Goal: Entertainment & Leisure: Consume media (video, audio)

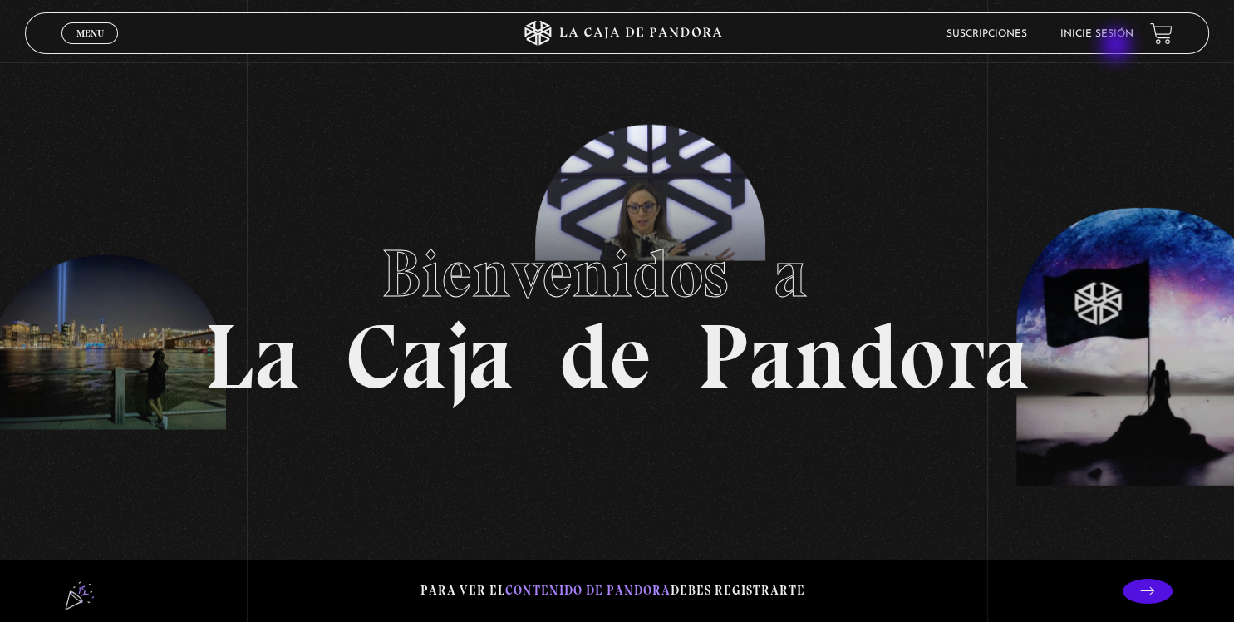
click at [1116, 47] on header "Menu Cerrar Suscripciones Inicie sesión" at bounding box center [617, 33] width 1185 height 42
click at [1108, 37] on link "Inicie sesión" at bounding box center [1096, 34] width 73 height 10
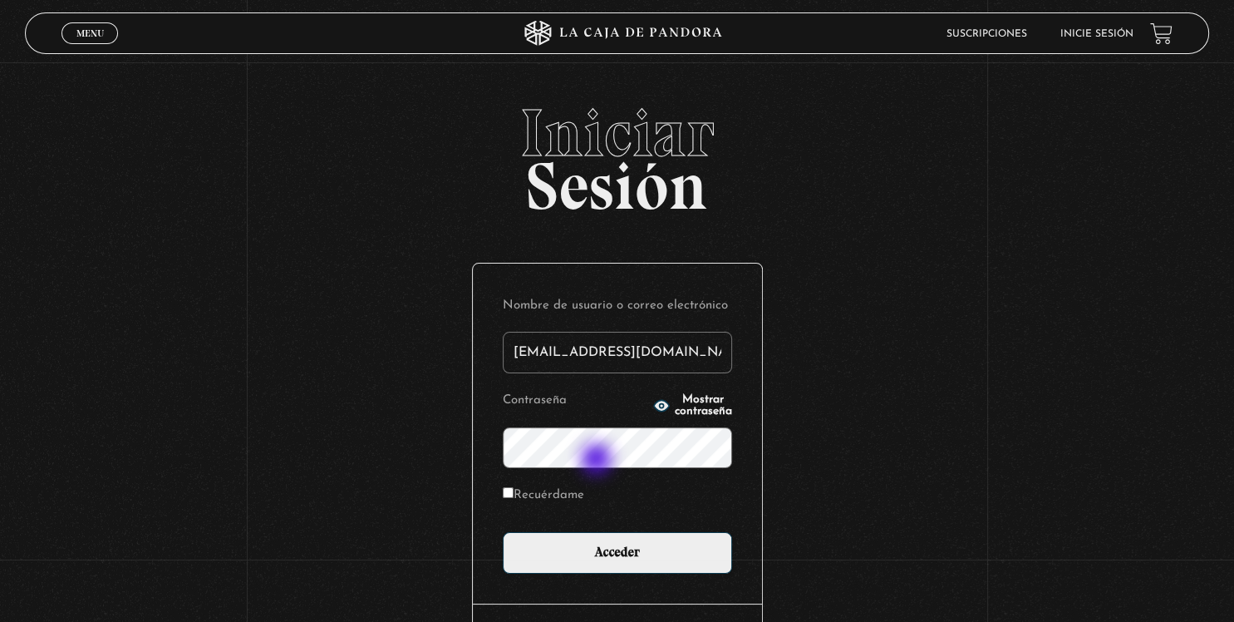
type input "[EMAIL_ADDRESS][DOMAIN_NAME]"
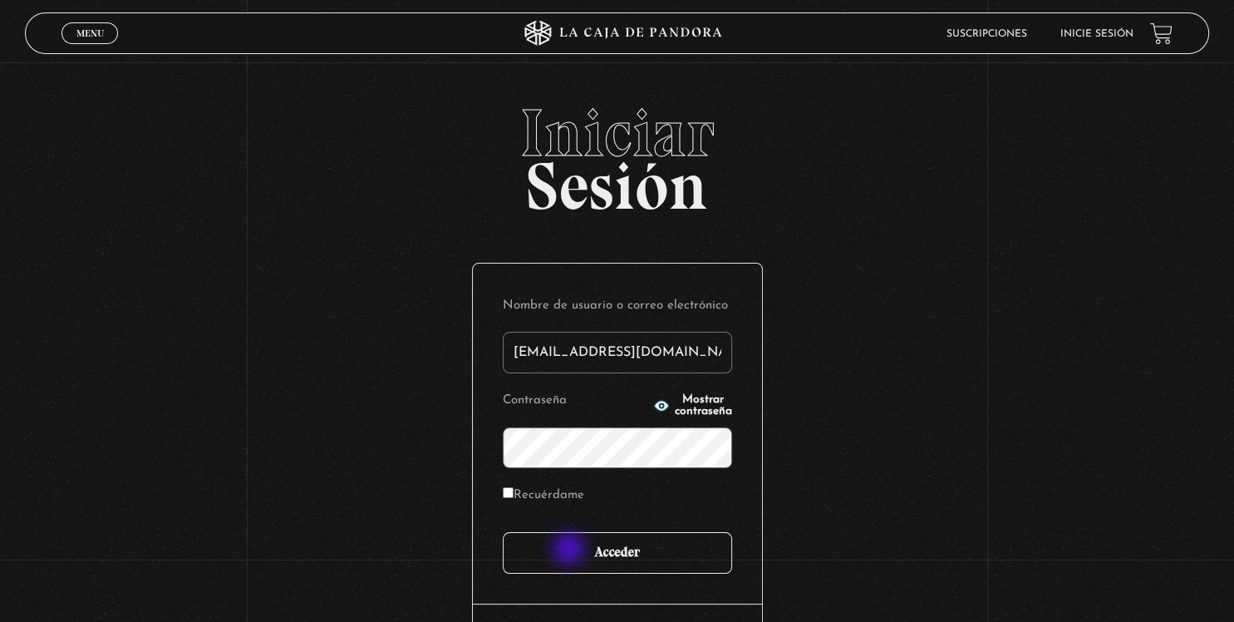
click at [571, 550] on input "Acceder" at bounding box center [617, 553] width 229 height 42
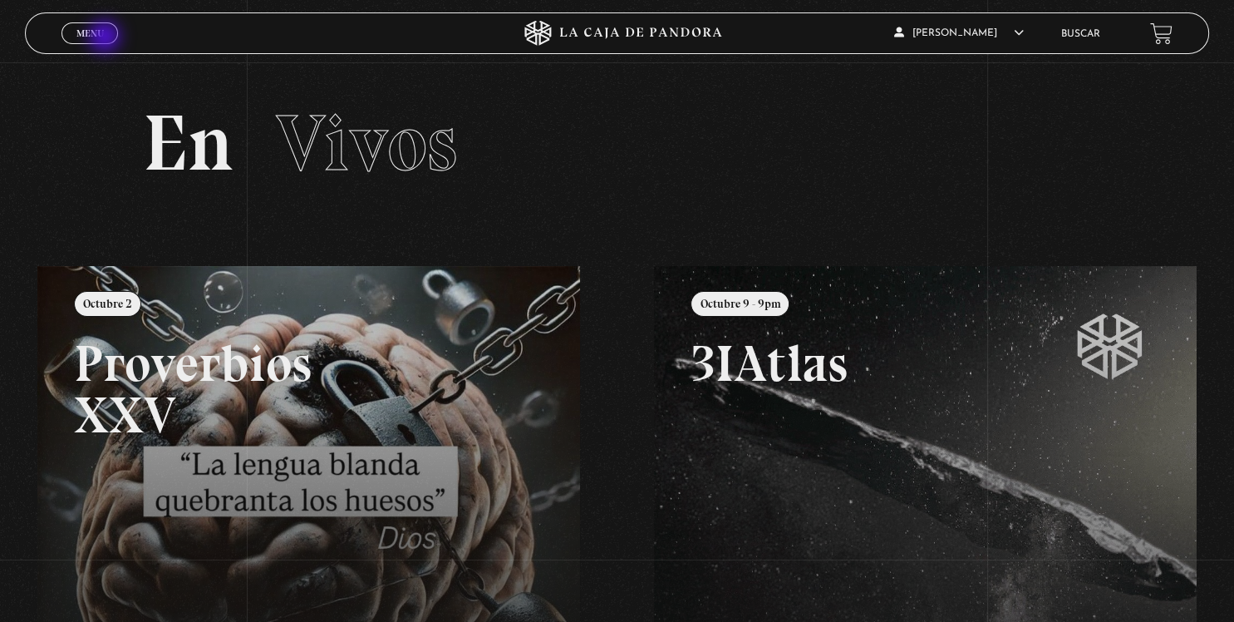
click at [106, 38] on link "Menu Cerrar" at bounding box center [90, 33] width 57 height 22
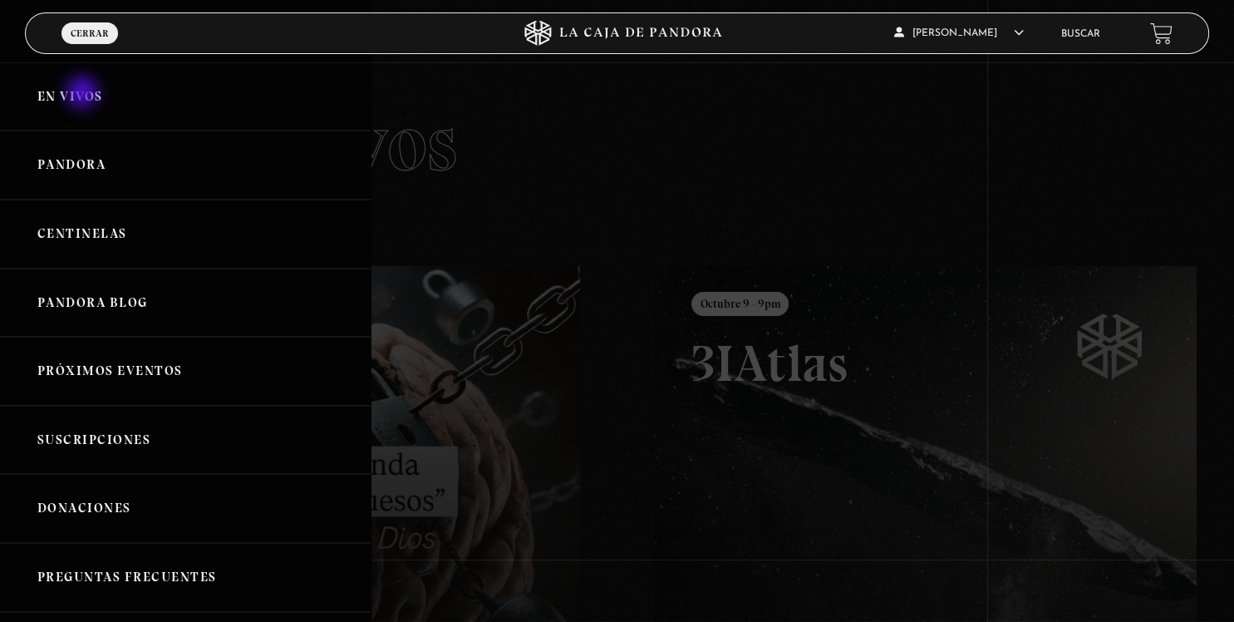
click at [84, 94] on link "En vivos" at bounding box center [185, 96] width 371 height 69
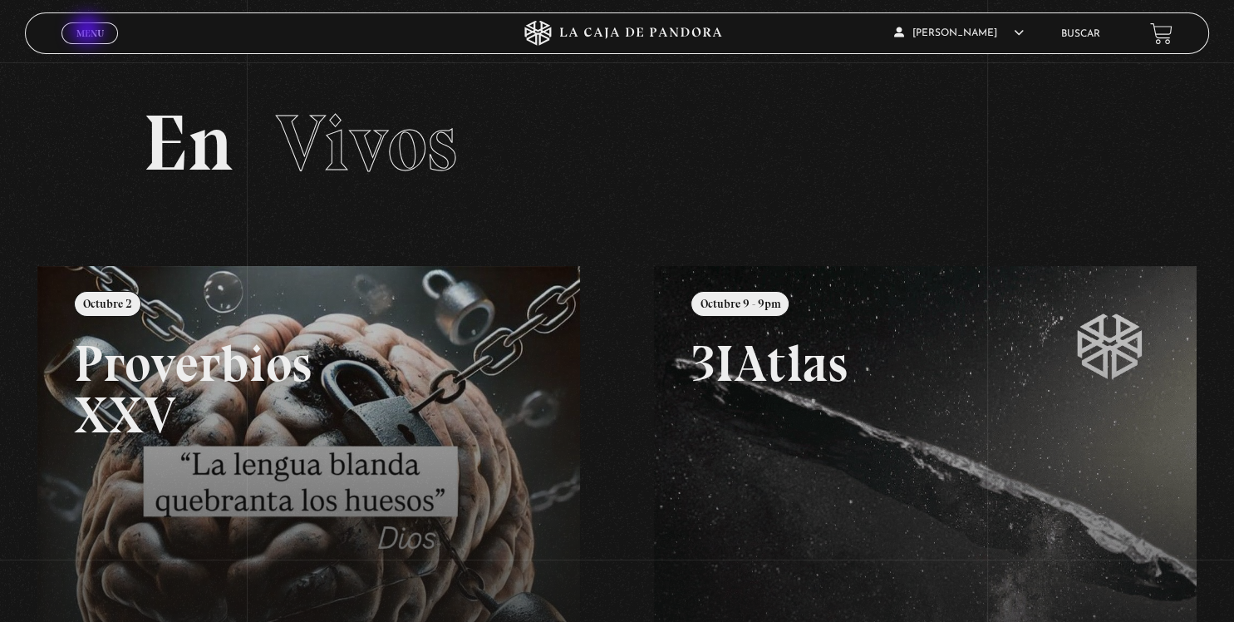
click at [89, 32] on span "Menu" at bounding box center [89, 33] width 27 height 10
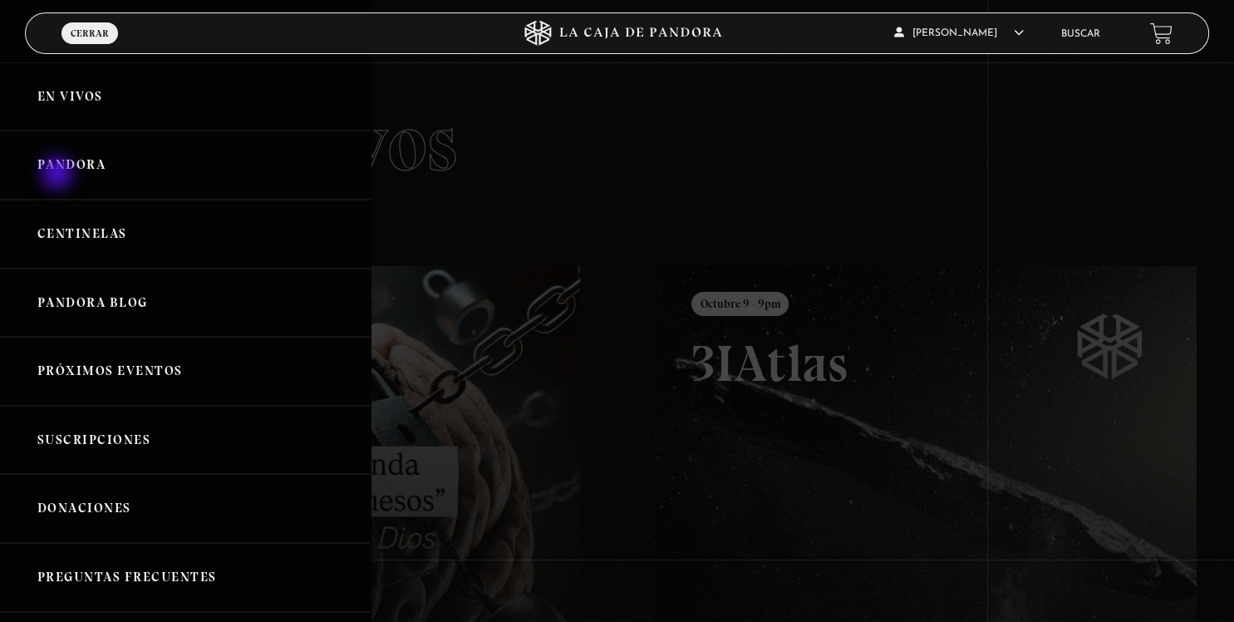
click at [60, 174] on link "Pandora" at bounding box center [185, 164] width 371 height 69
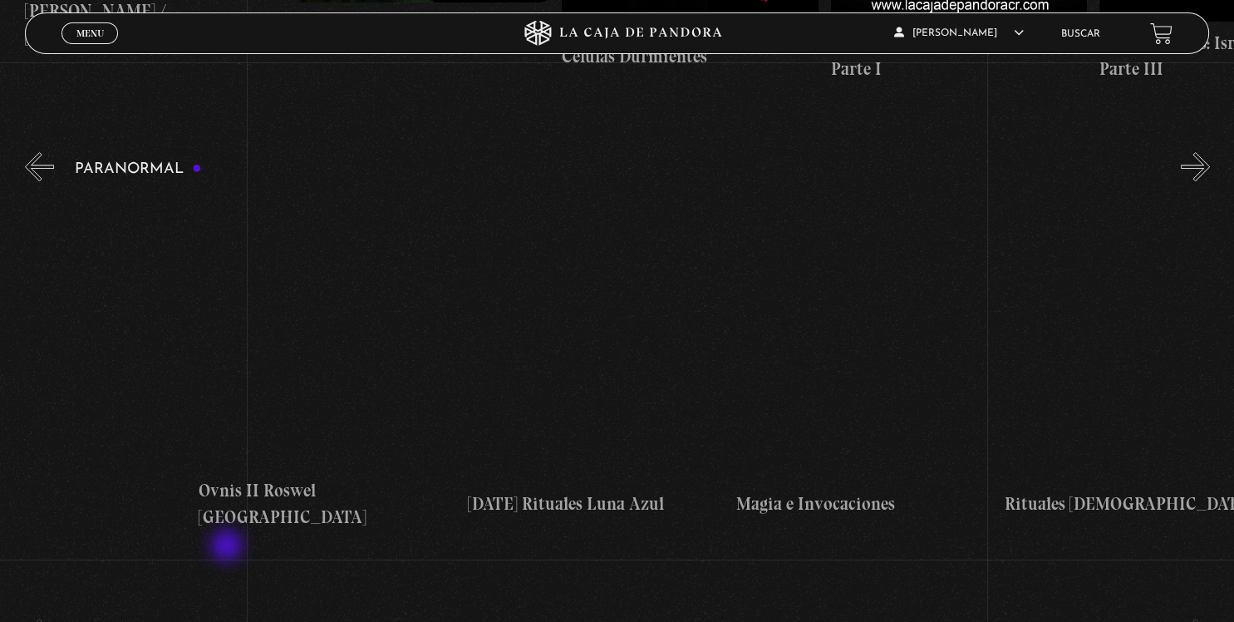
scroll to position [0, 1746]
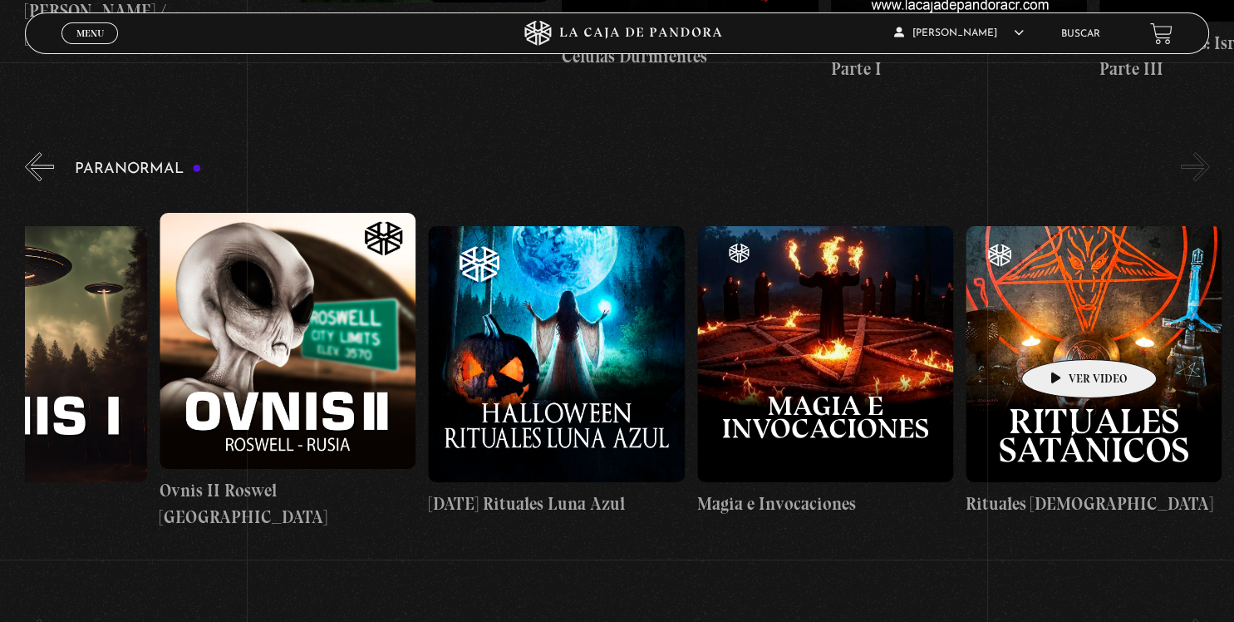
click at [1063, 334] on figure at bounding box center [1094, 354] width 256 height 256
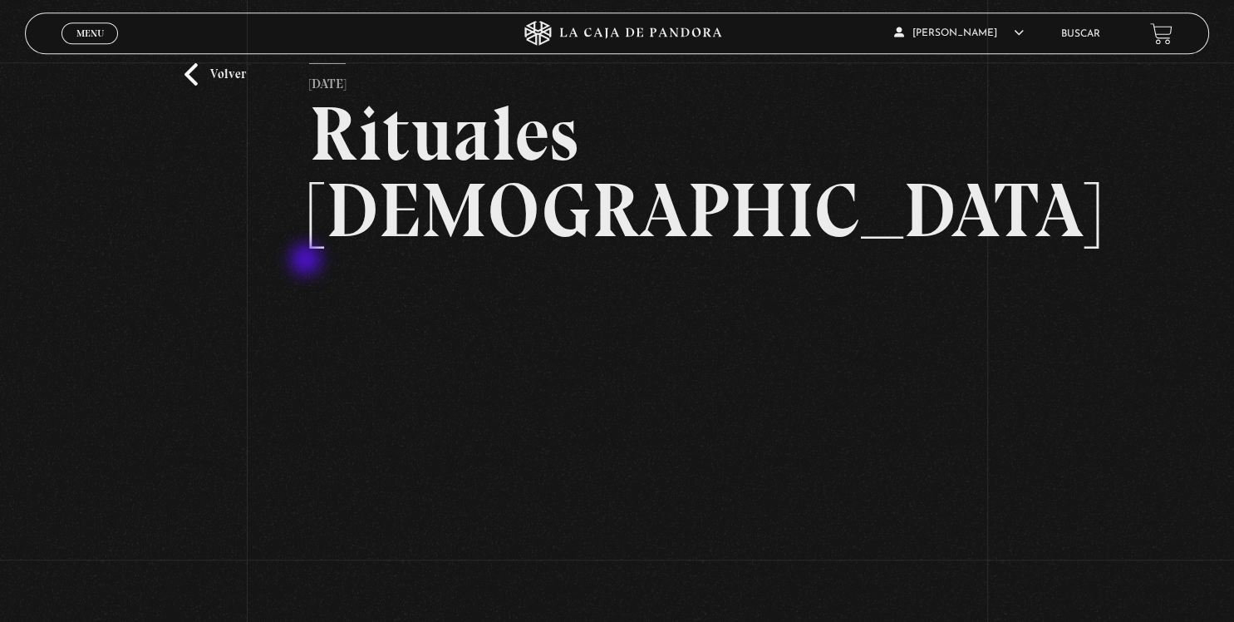
scroll to position [87, 0]
